Goal: Transaction & Acquisition: Purchase product/service

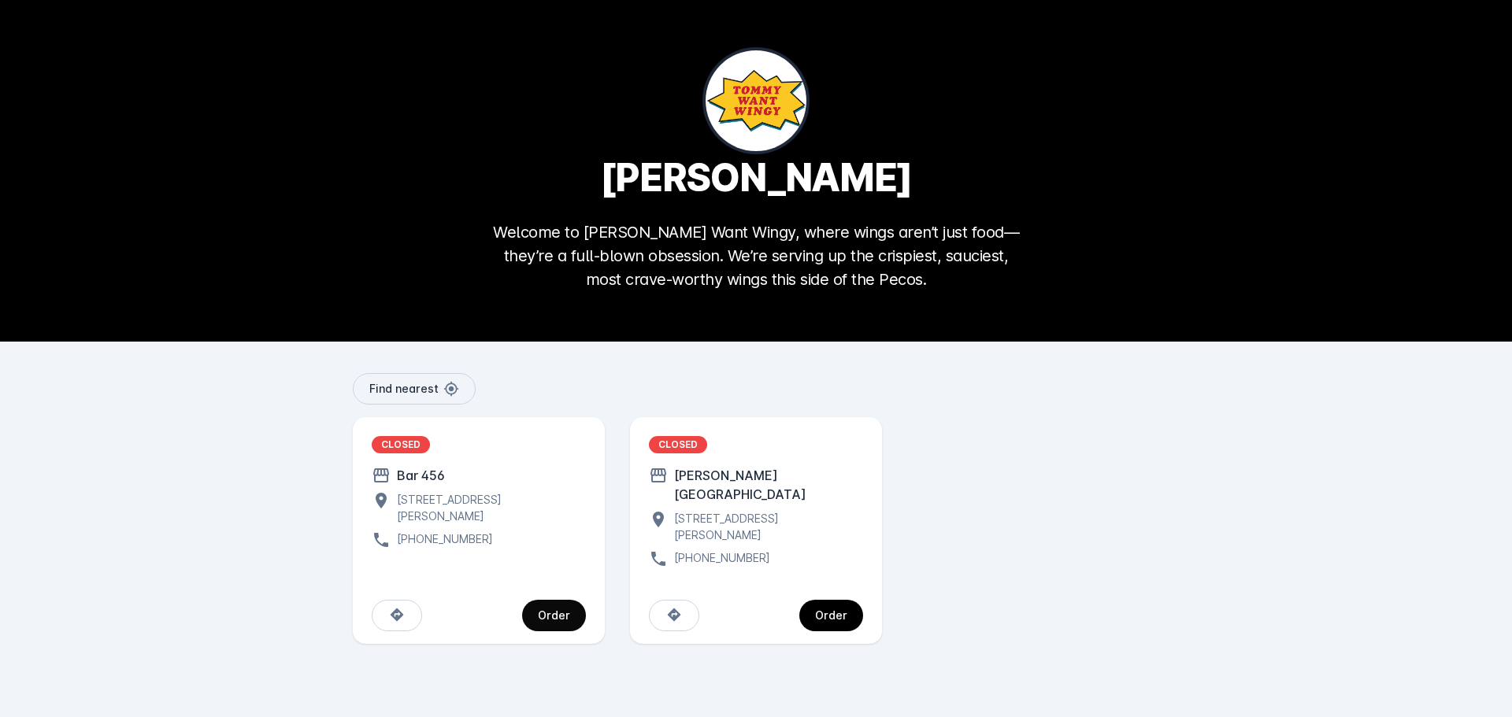
click at [565, 610] on div "Order" at bounding box center [554, 615] width 32 height 11
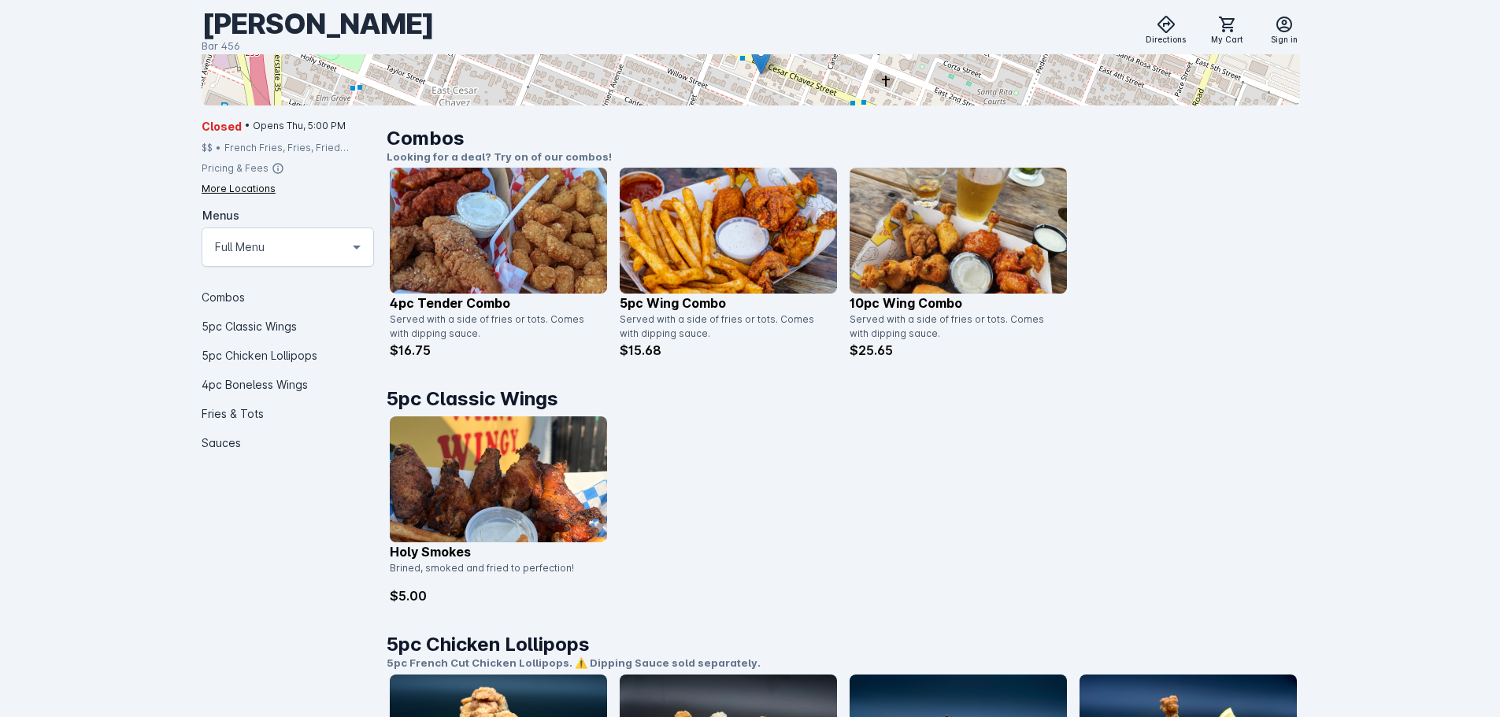
scroll to position [315, 0]
click at [679, 256] on img at bounding box center [728, 230] width 217 height 126
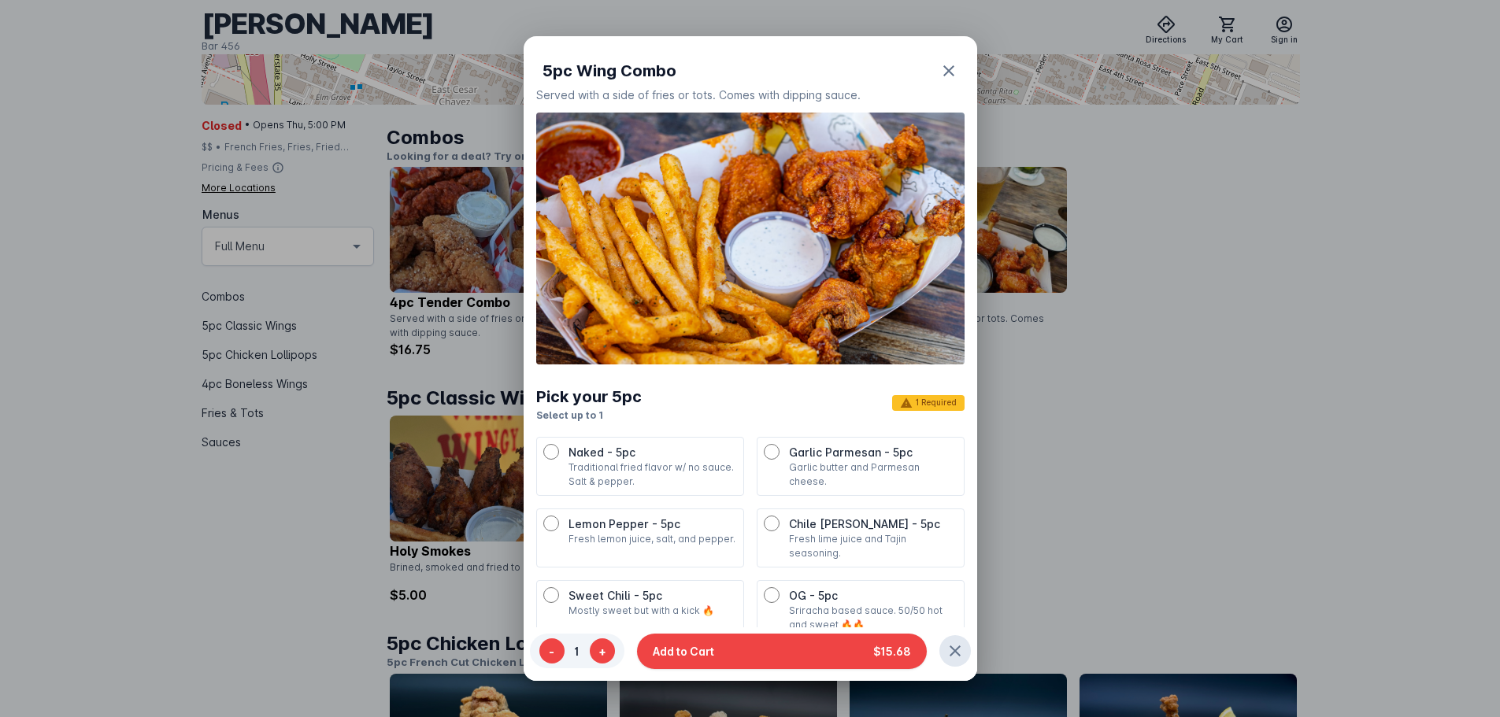
scroll to position [0, 0]
click at [943, 72] on icon "button" at bounding box center [948, 70] width 11 height 11
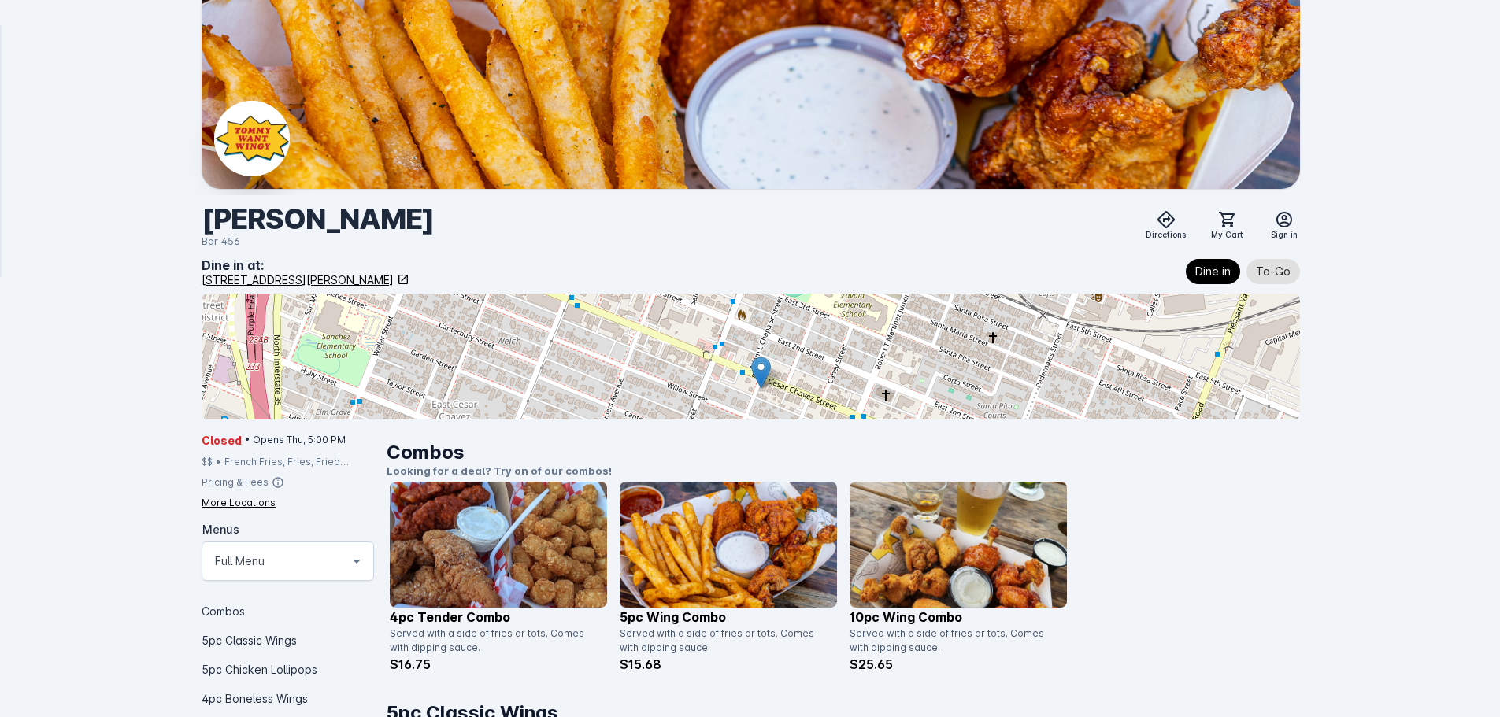
scroll to position [315, 0]
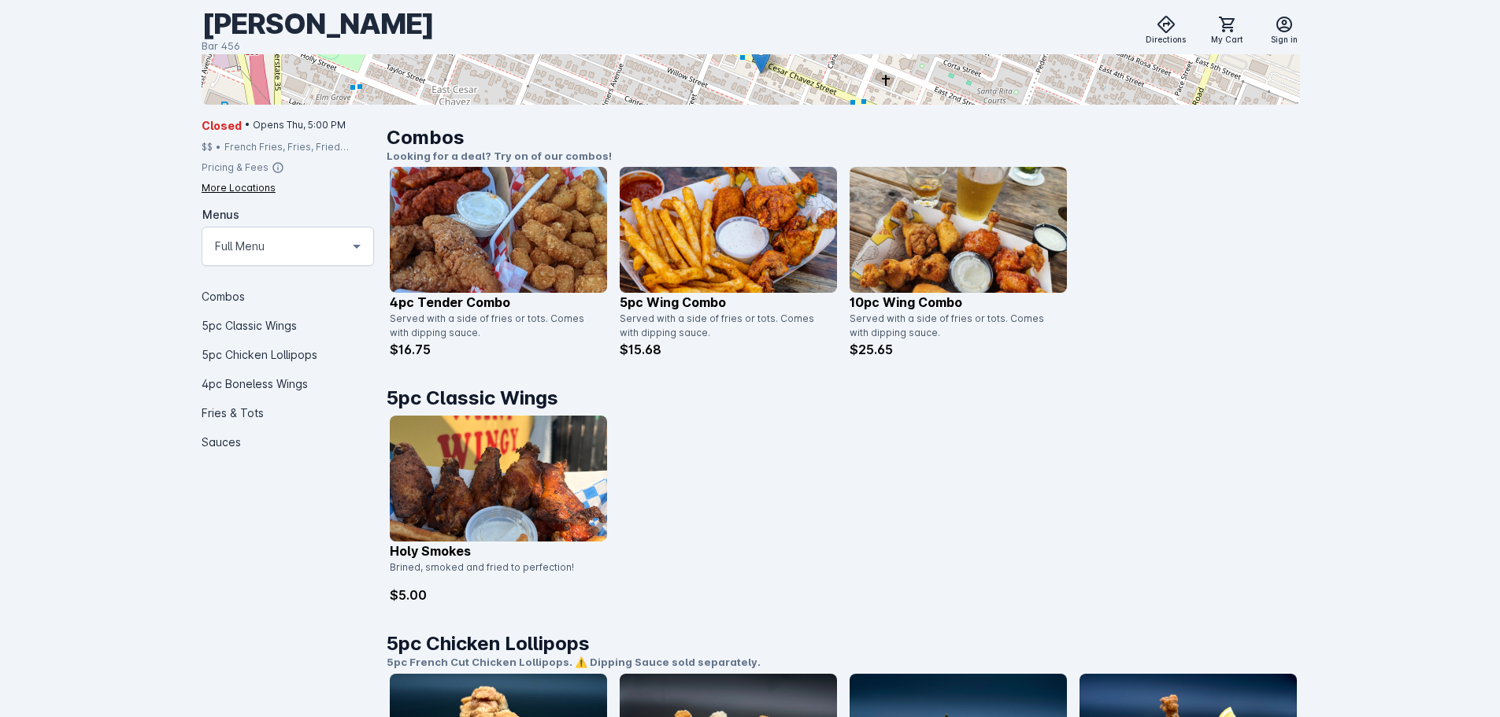
click at [474, 492] on img at bounding box center [498, 479] width 217 height 126
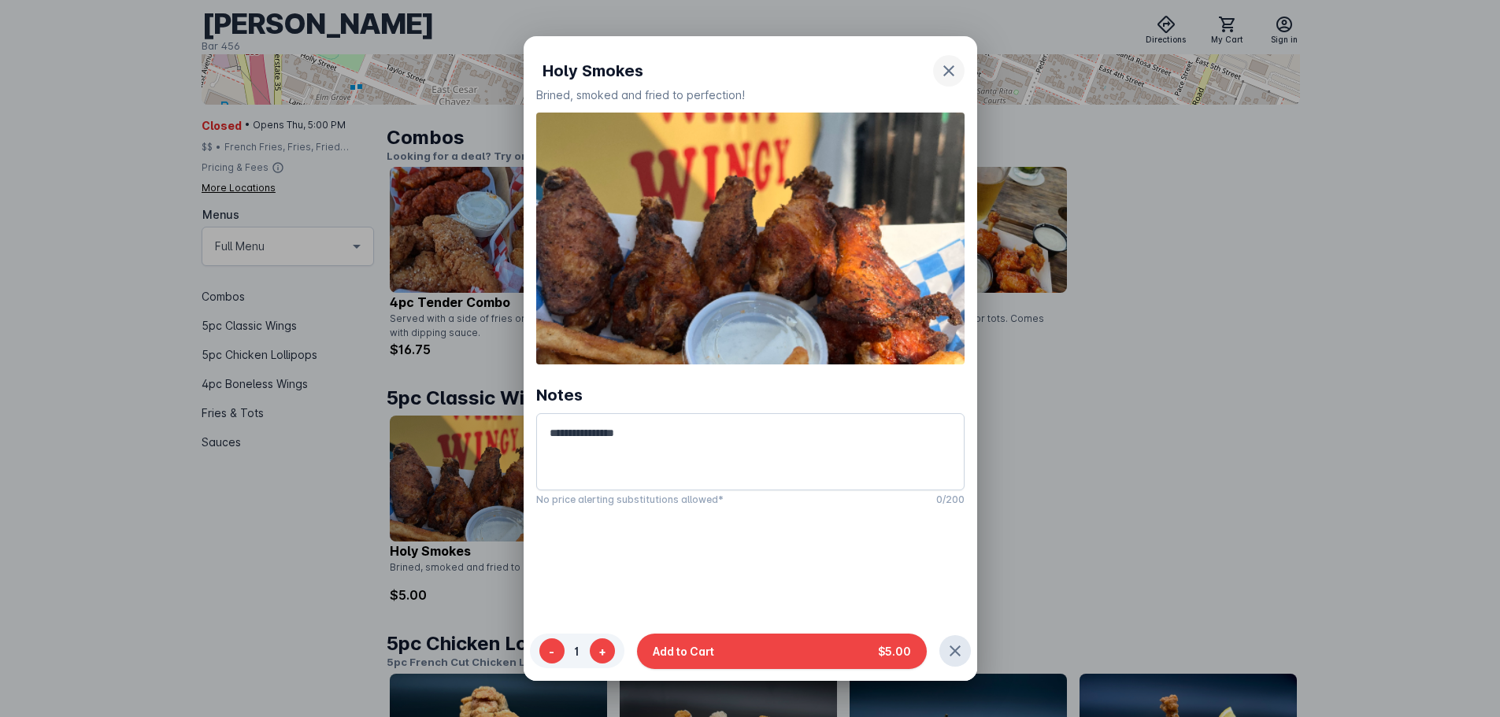
click at [943, 72] on icon "button" at bounding box center [948, 70] width 11 height 11
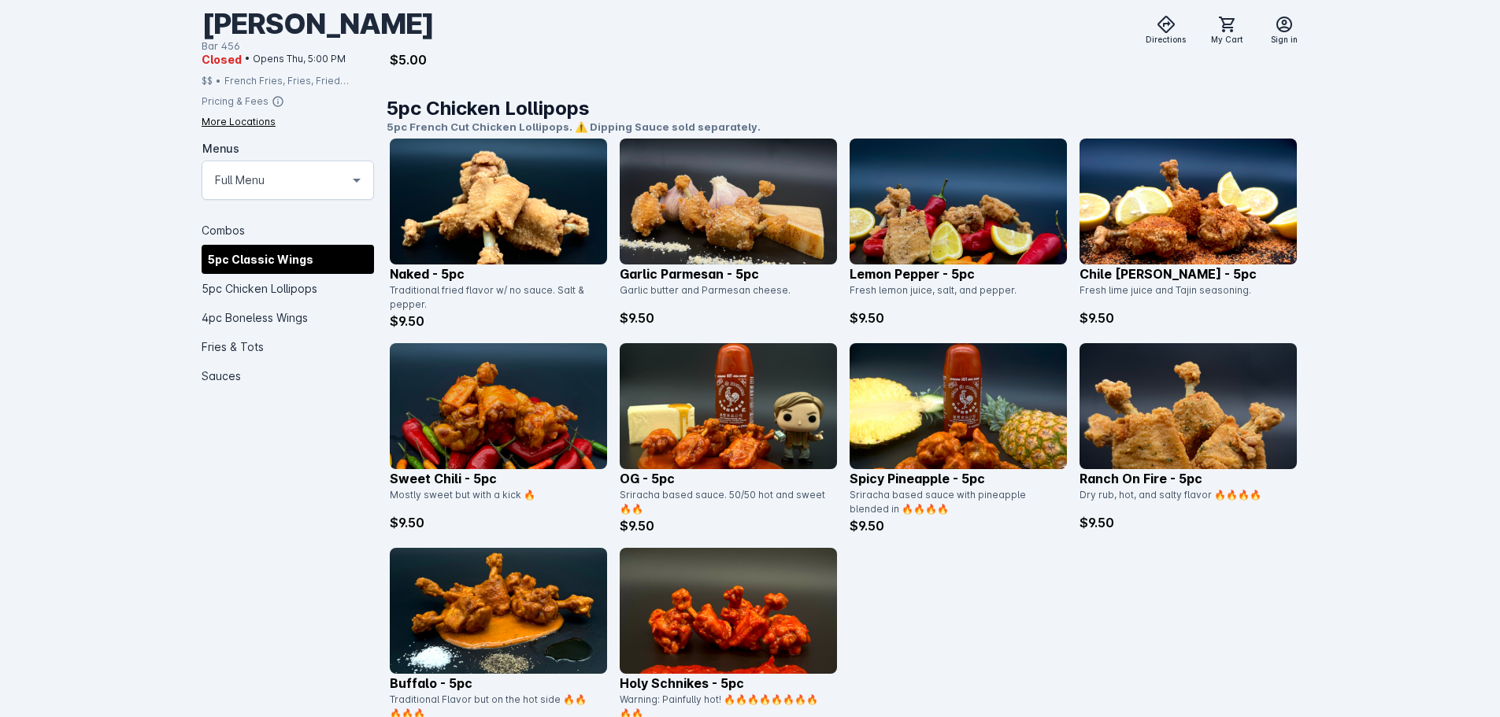
scroll to position [866, 0]
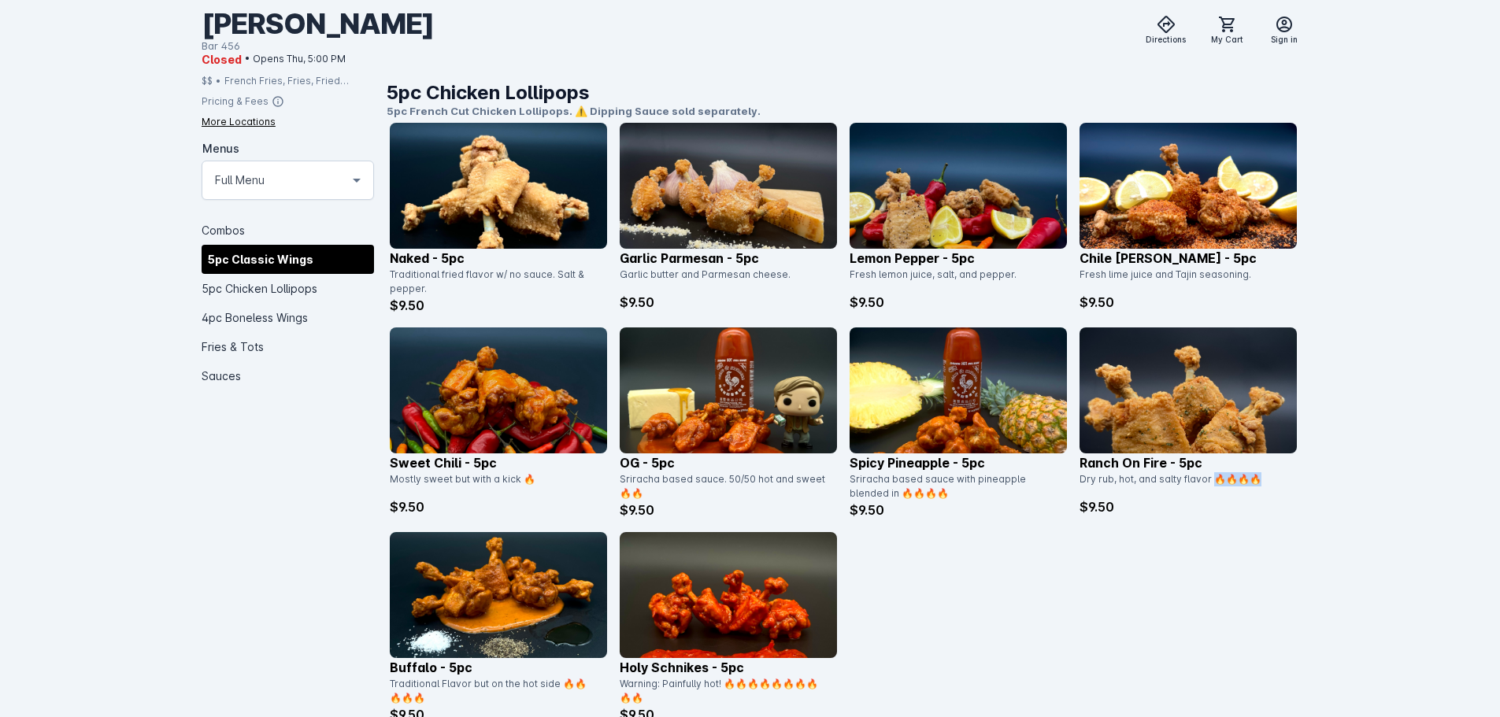
drag, startPoint x: 1214, startPoint y: 476, endPoint x: 1285, endPoint y: 475, distance: 70.9
click at [1285, 475] on div "Dry rub, hot, and salty flavor 🔥🔥🔥🔥" at bounding box center [1183, 484] width 208 height 25
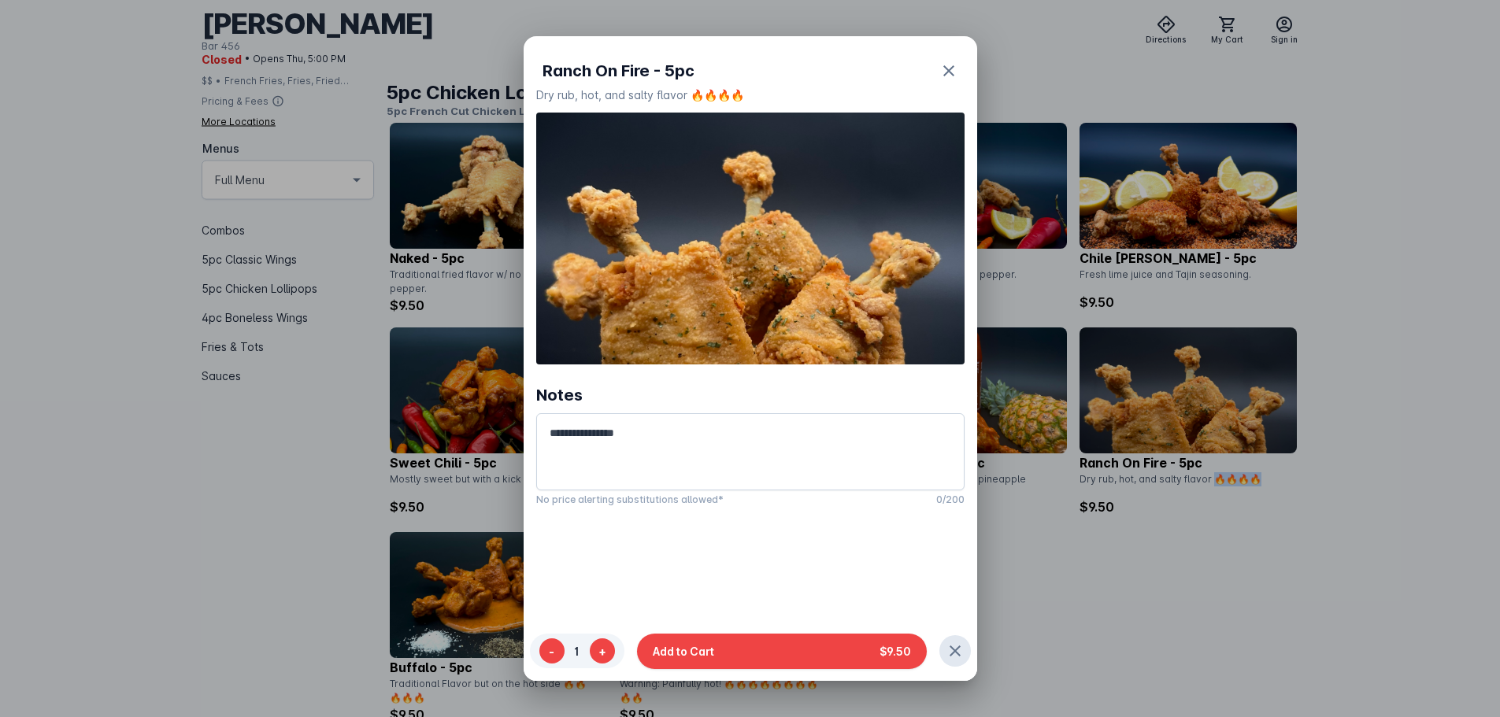
scroll to position [0, 0]
click at [444, 450] on div at bounding box center [750, 358] width 1500 height 717
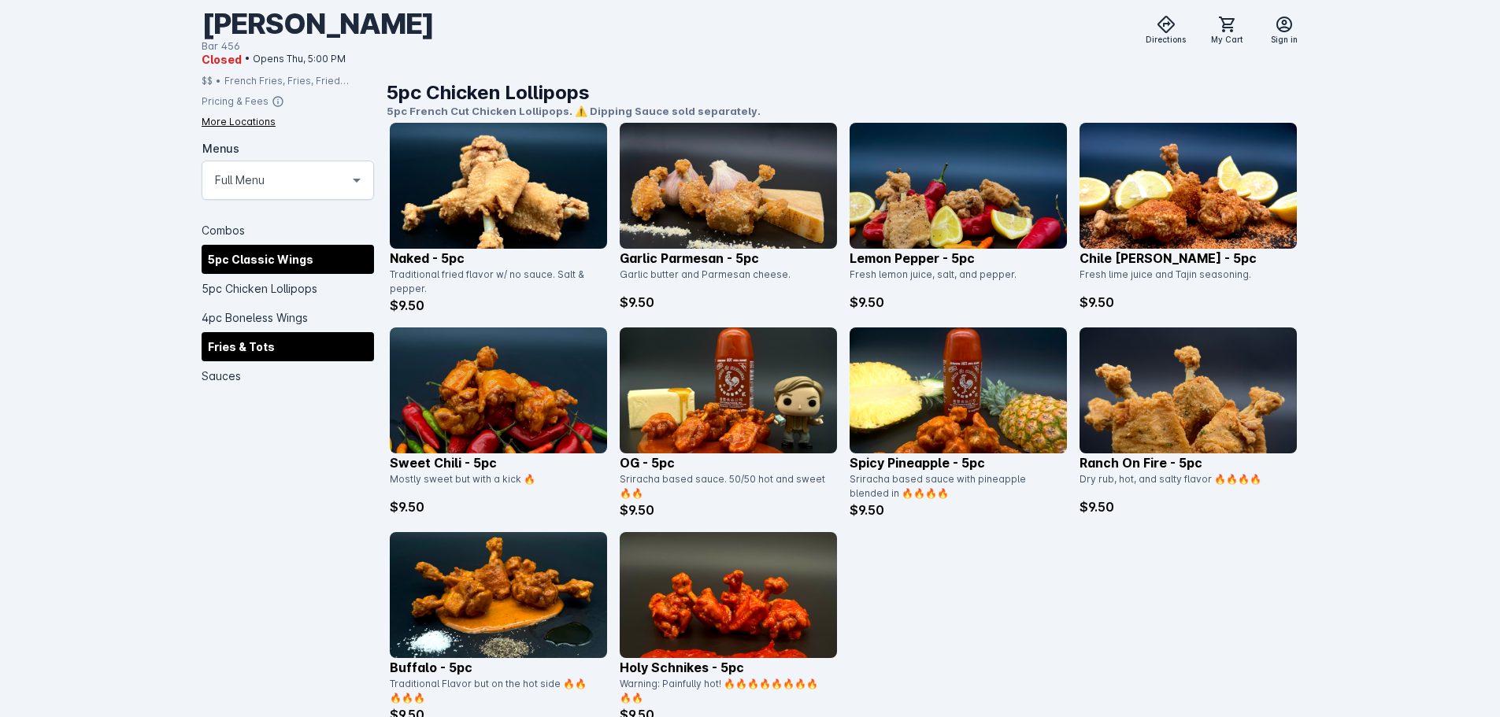
click at [239, 359] on div "Fries & Tots" at bounding box center [288, 345] width 172 height 29
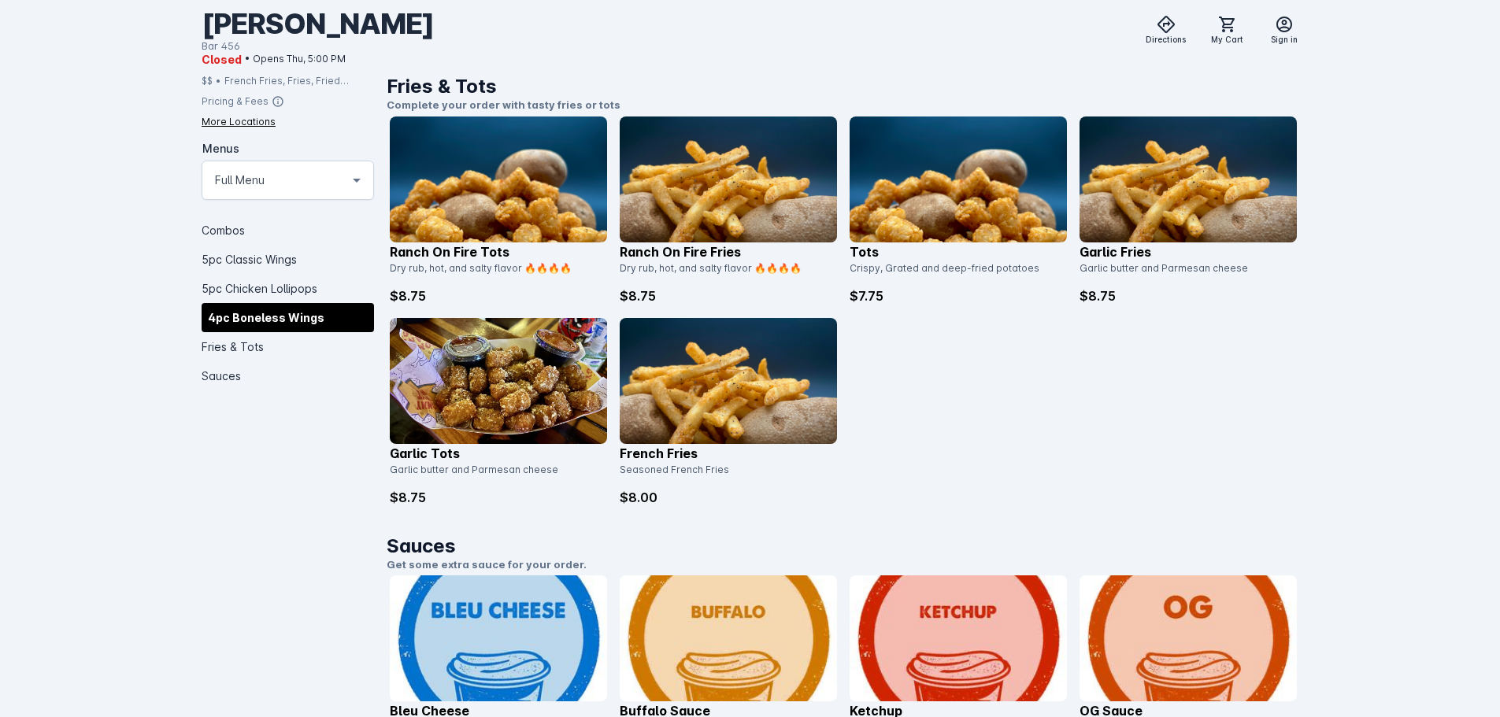
scroll to position [2227, 0]
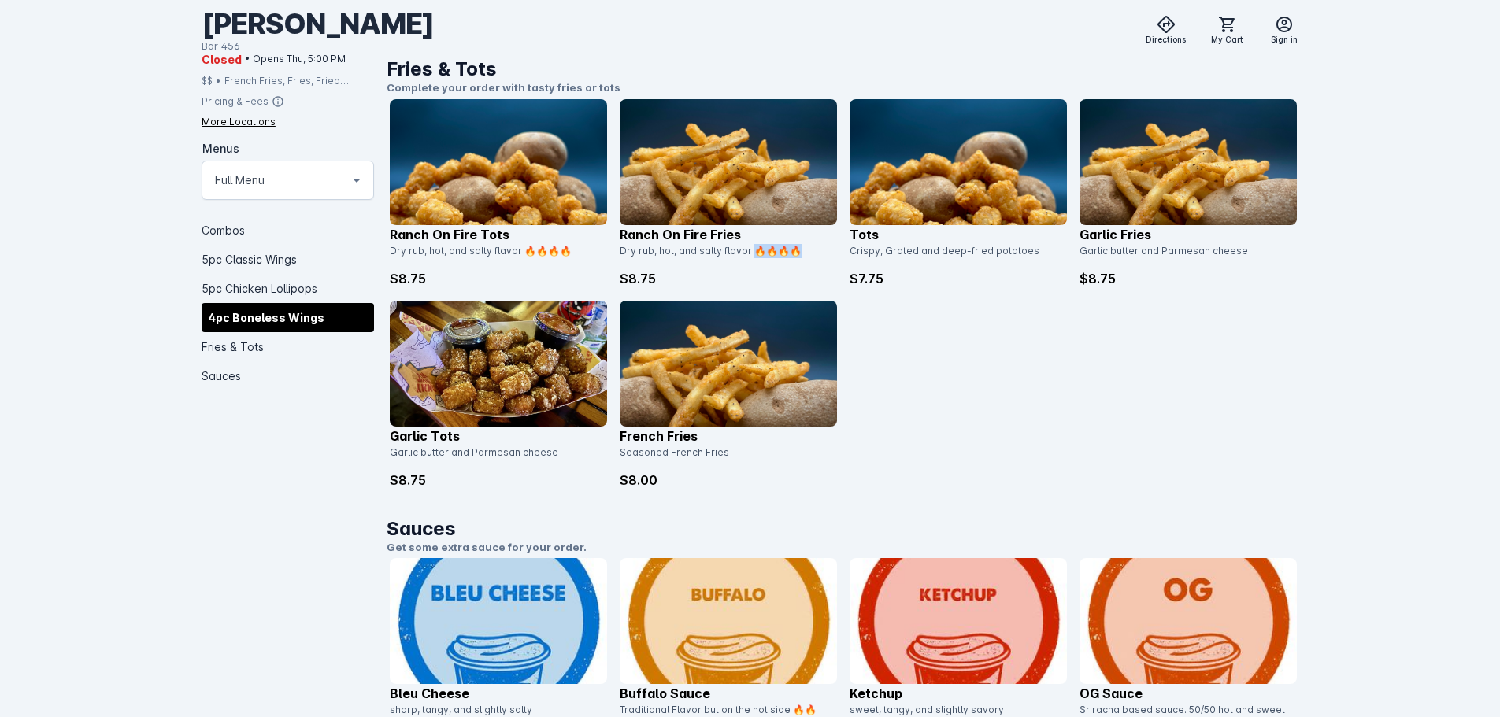
drag, startPoint x: 803, startPoint y: 249, endPoint x: 753, endPoint y: 250, distance: 49.6
click at [753, 250] on div "Dry rub, hot, and salty flavor 🔥🔥🔥🔥" at bounding box center [724, 256] width 208 height 25
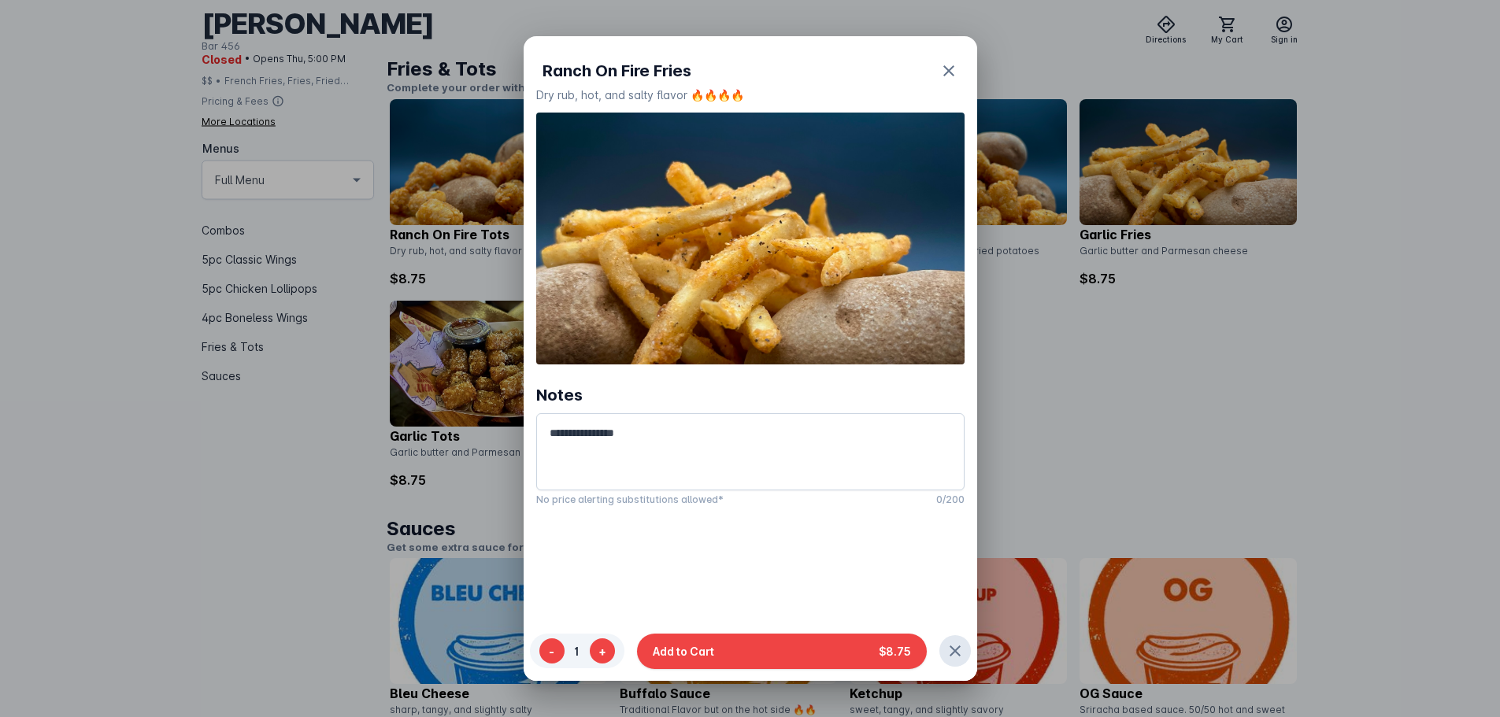
scroll to position [0, 0]
click at [951, 65] on icon "button" at bounding box center [948, 70] width 19 height 19
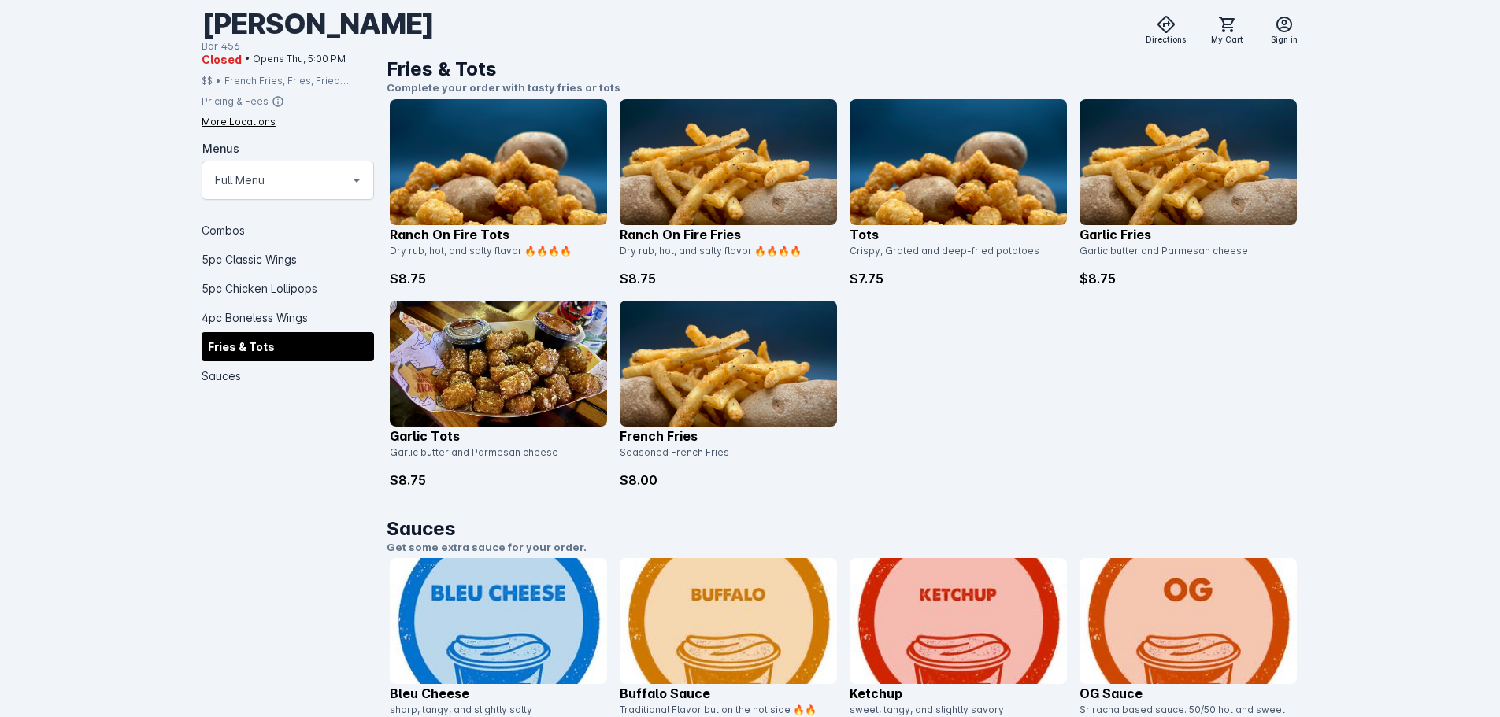
click at [936, 310] on div "Ranch On Fire Tots Dry rub, hot, and salty flavor 🔥🔥🔥🔥 $8.75 Ranch On Fire Frie…" at bounding box center [843, 294] width 907 height 390
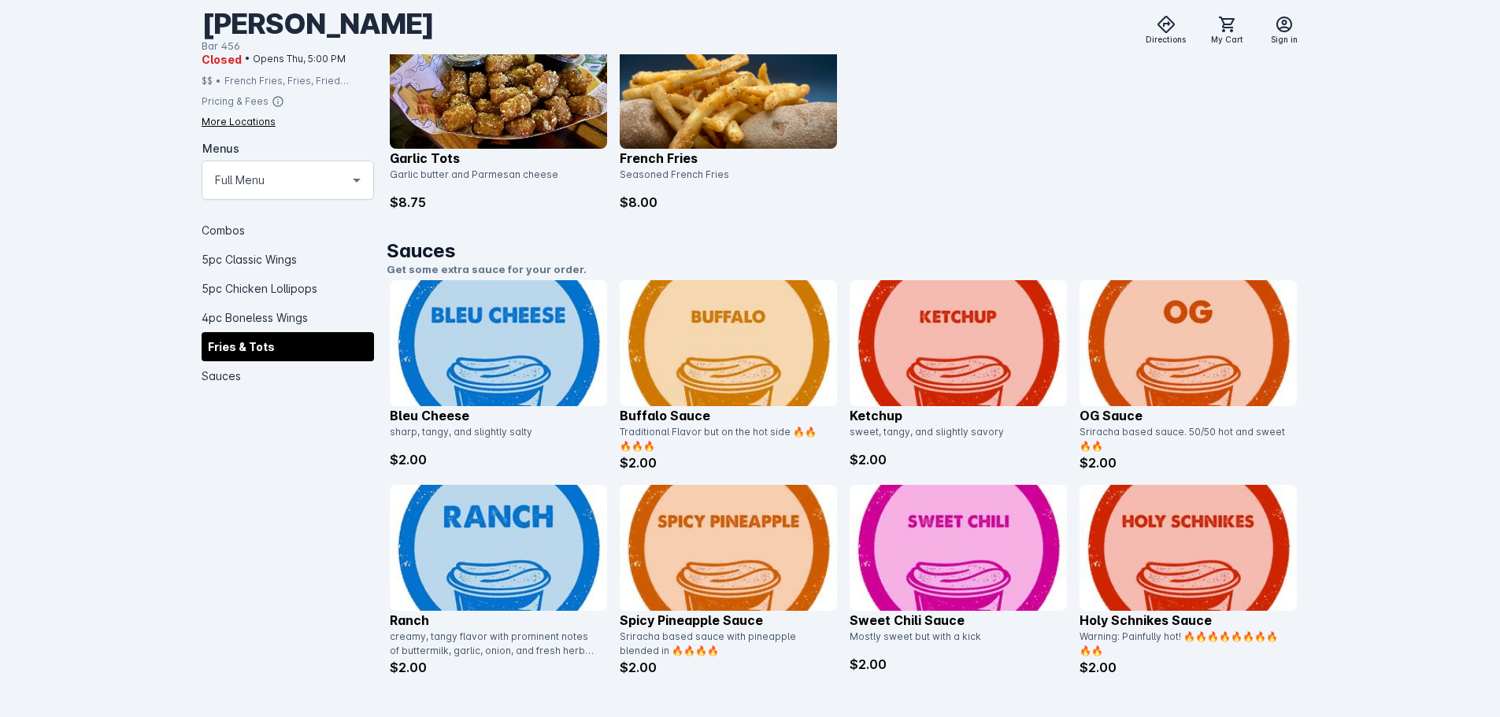
scroll to position [2528, 0]
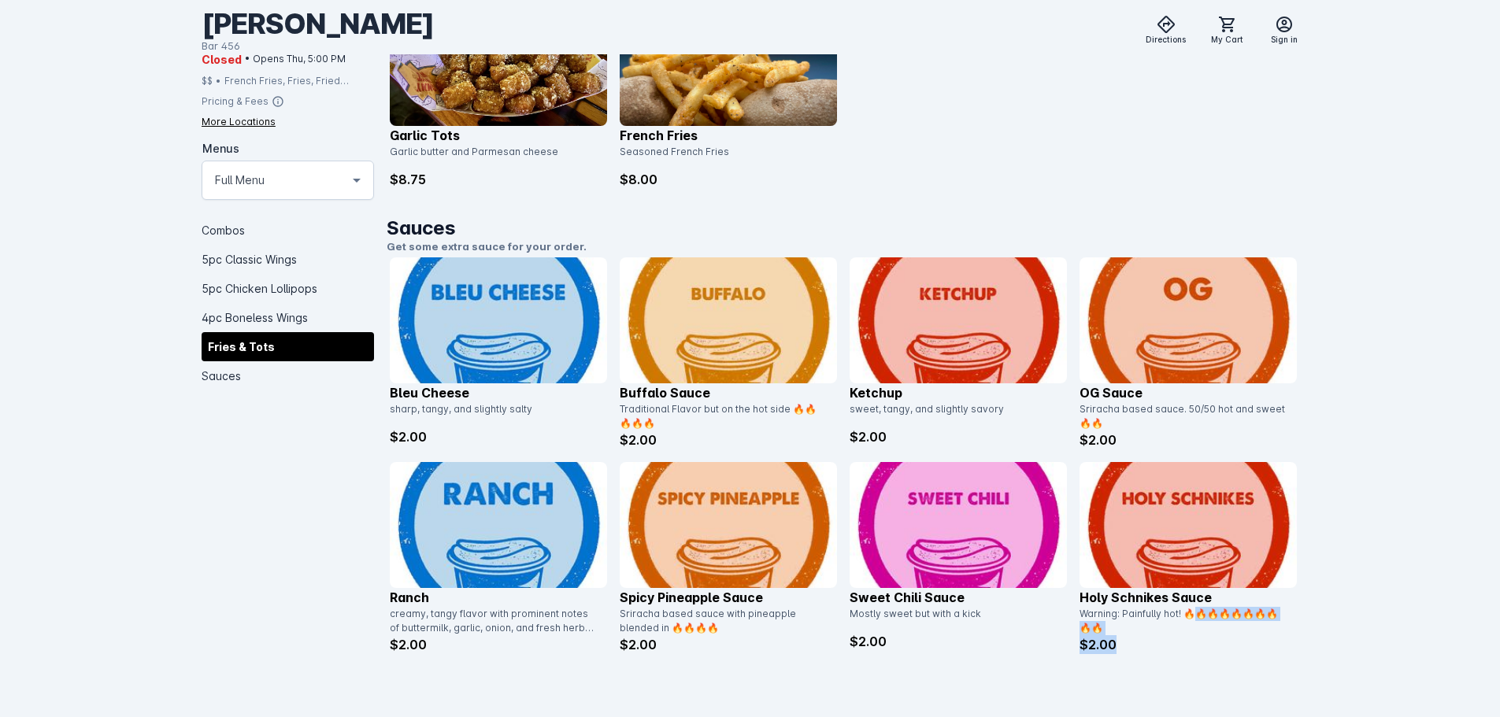
drag, startPoint x: 1190, startPoint y: 611, endPoint x: 1237, endPoint y: 638, distance: 54.3
click at [1237, 638] on div "Holy Schnikes Sauce Warning: Painfully hot! 🔥🔥🔥🔥🔥🔥🔥🔥🔥🔥 $2.00" at bounding box center [1187, 621] width 217 height 66
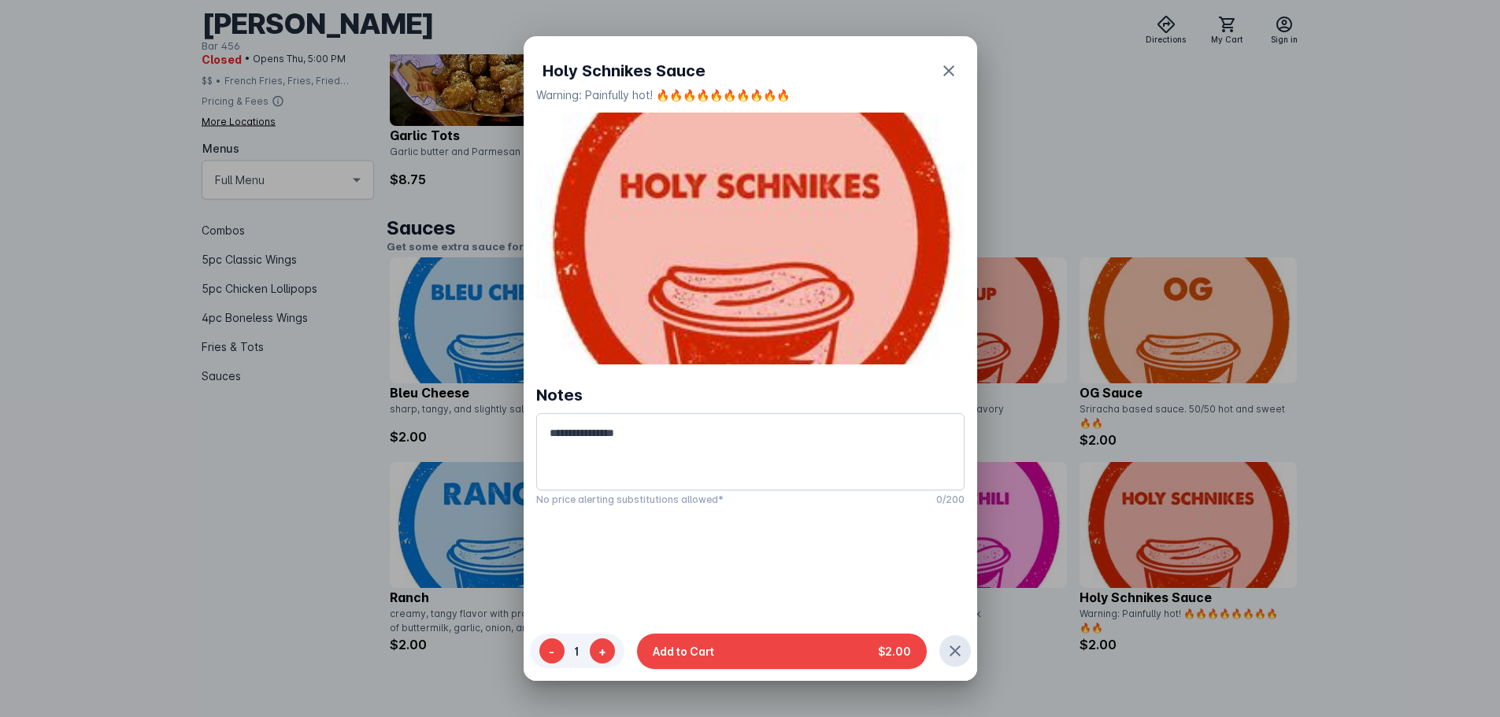
click at [1378, 534] on div at bounding box center [750, 358] width 1500 height 717
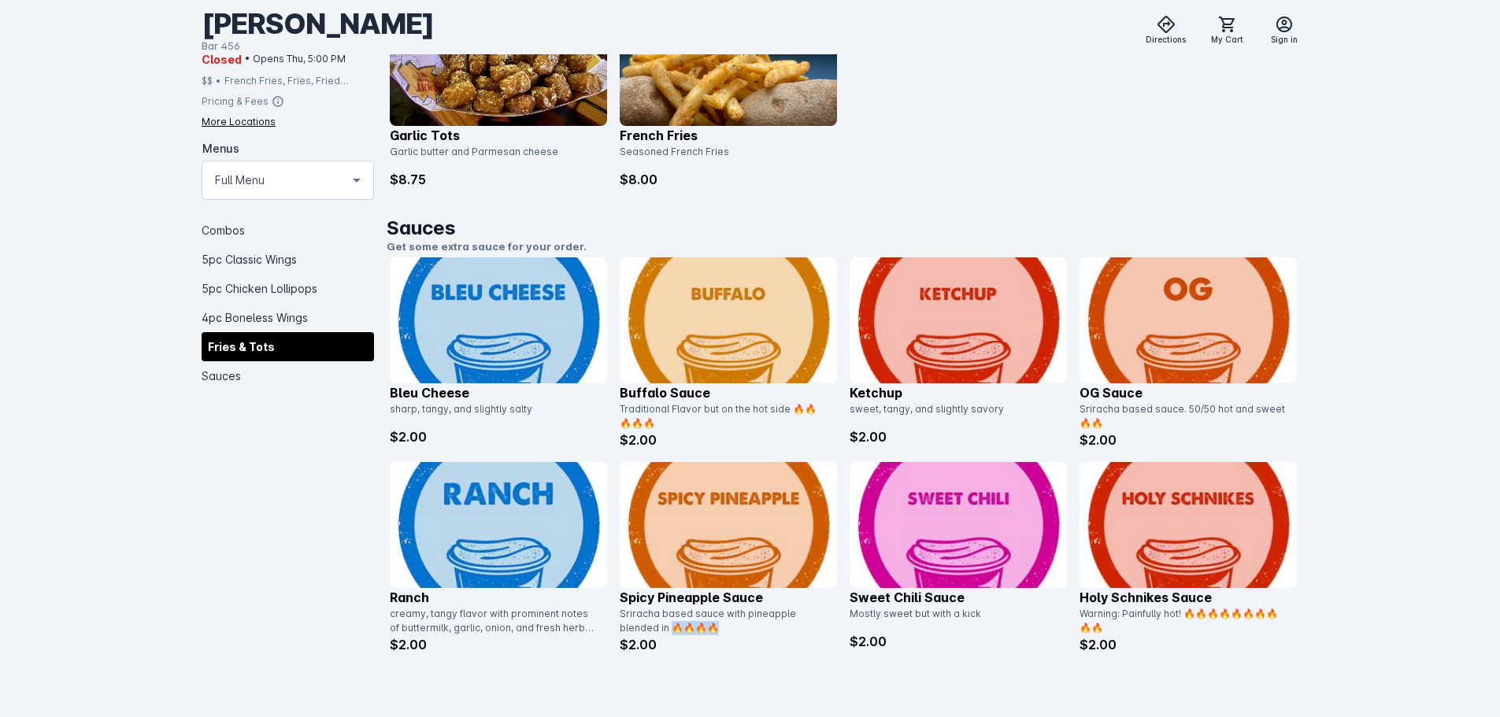
drag, startPoint x: 681, startPoint y: 628, endPoint x: 631, endPoint y: 631, distance: 49.7
click at [631, 631] on div "Sriracha based sauce with pineapple blended in 🔥🔥🔥🔥" at bounding box center [724, 621] width 208 height 28
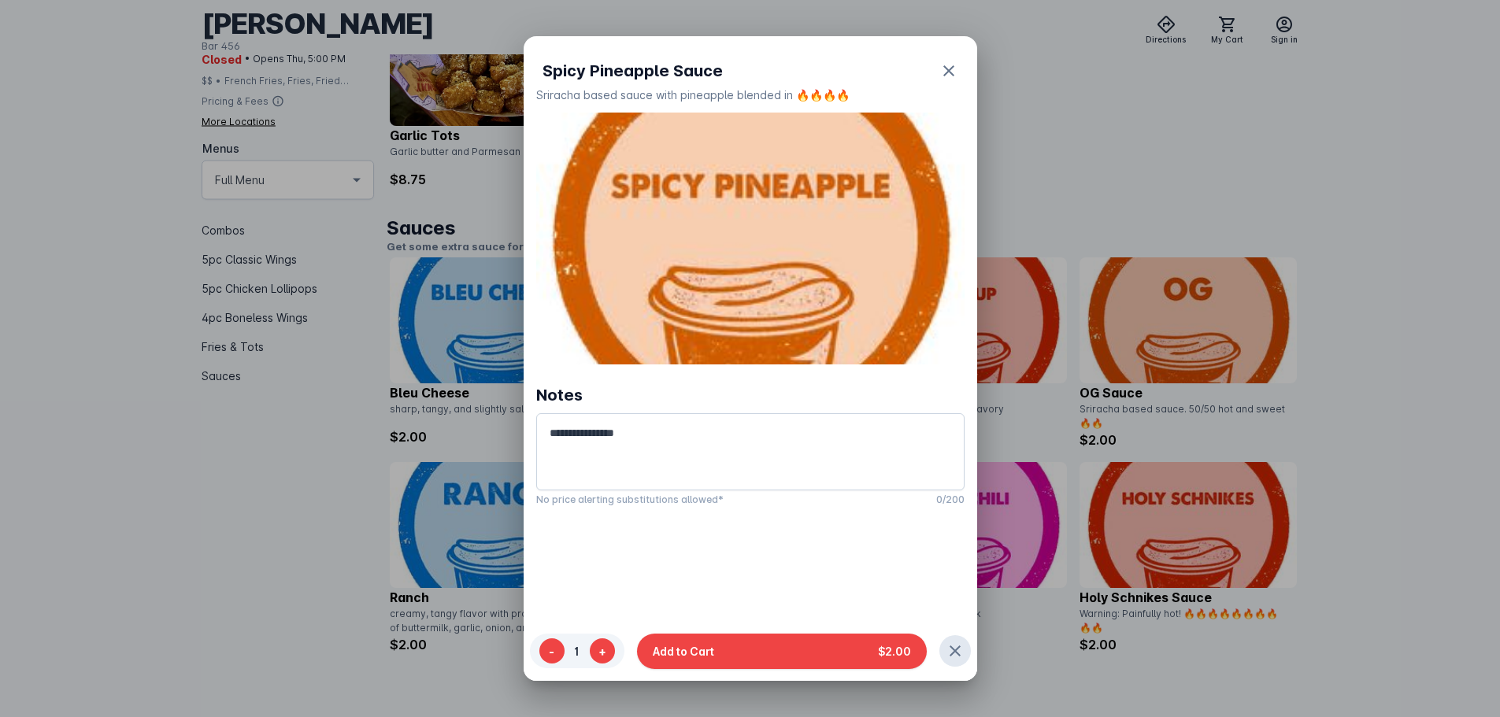
scroll to position [0, 0]
click at [938, 661] on span "button" at bounding box center [955, 651] width 38 height 38
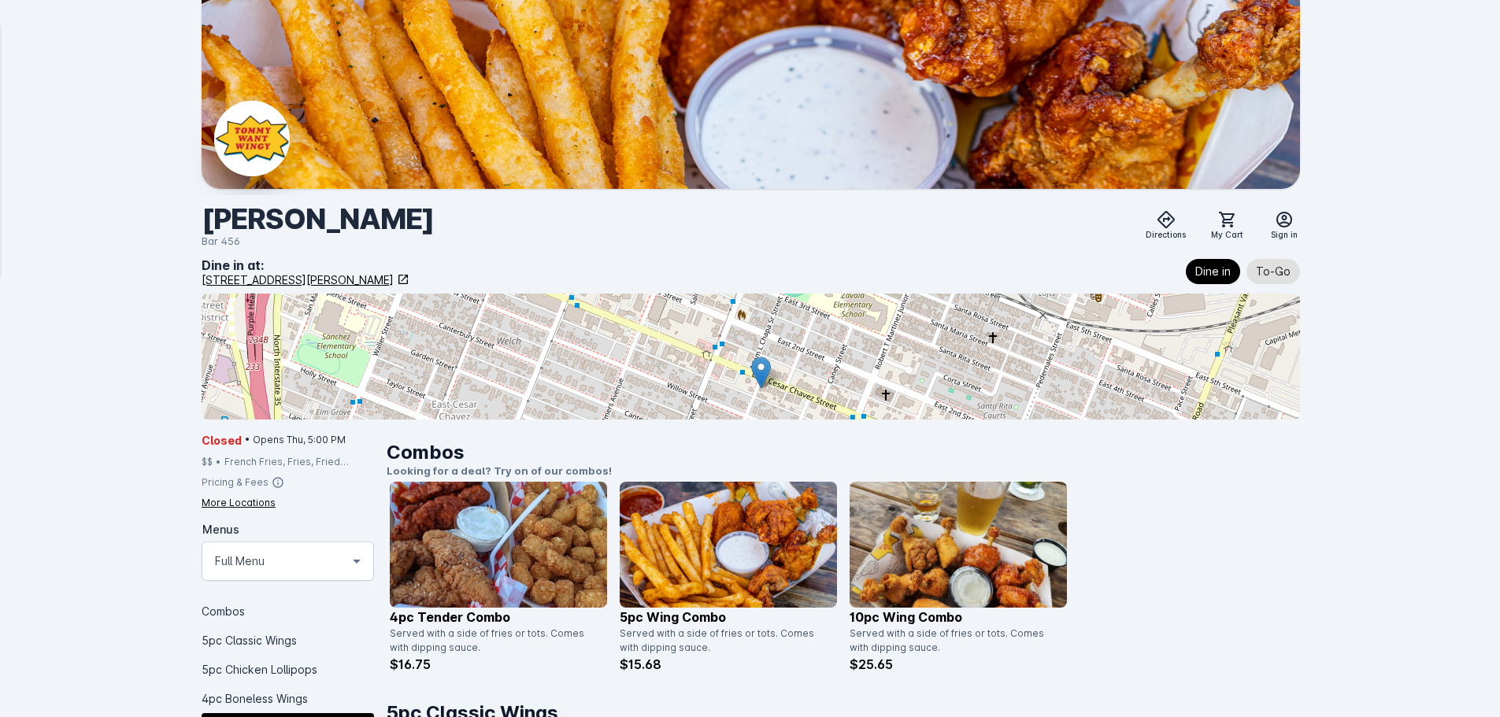
scroll to position [2528, 0]
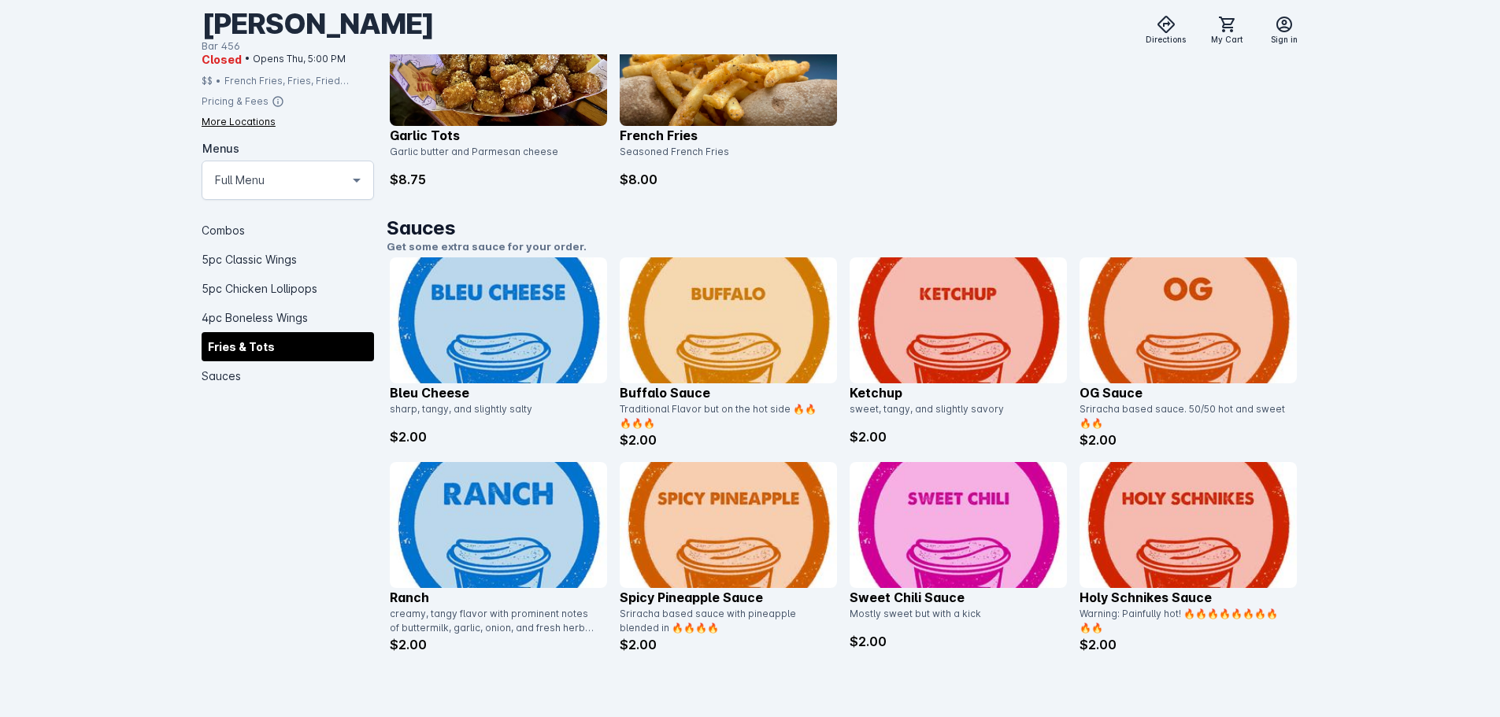
click at [940, 666] on div "Sauces Get some extra sauce for your order. Bleu Cheese sharp, tangy, and sligh…" at bounding box center [843, 447] width 913 height 466
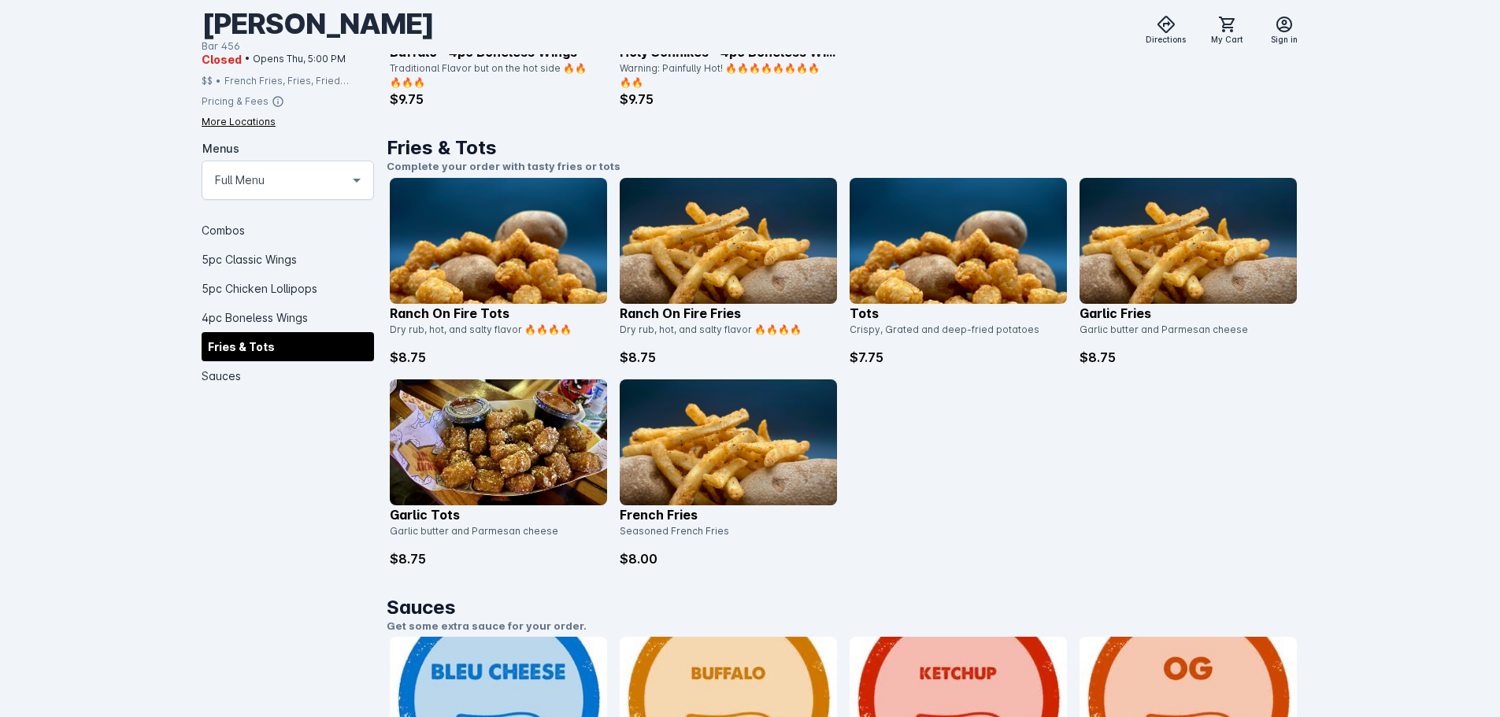
scroll to position [2134, 0]
